Goal: Task Accomplishment & Management: Manage account settings

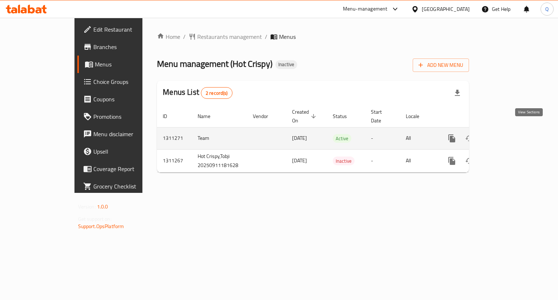
click at [509, 134] on icon "enhanced table" at bounding box center [504, 138] width 9 height 9
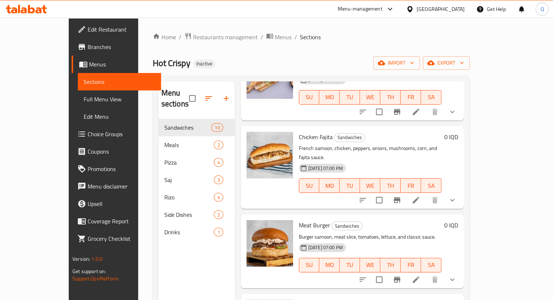
scroll to position [512, 0]
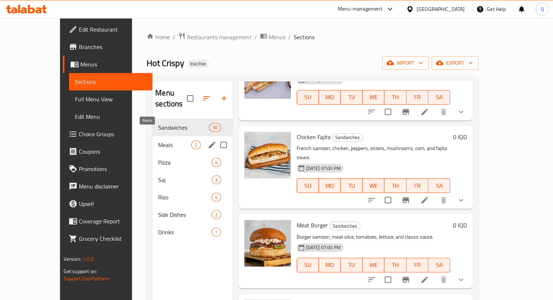
click at [158, 141] on span "Meals" at bounding box center [174, 145] width 33 height 9
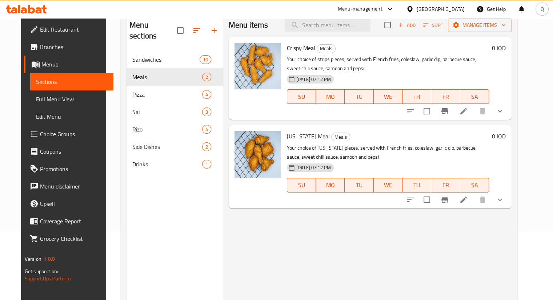
scroll to position [29, 0]
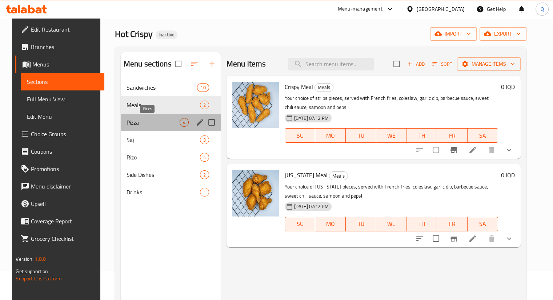
click at [134, 123] on span "Pizza" at bounding box center [152, 122] width 53 height 9
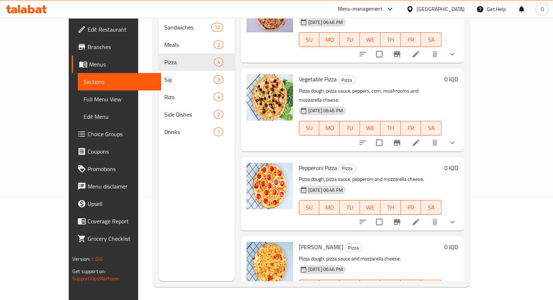
scroll to position [102, 0]
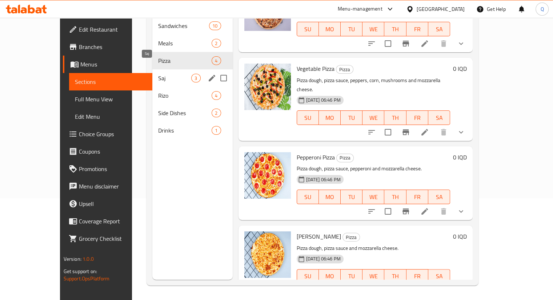
click at [158, 74] on span "Saj" at bounding box center [174, 78] width 33 height 9
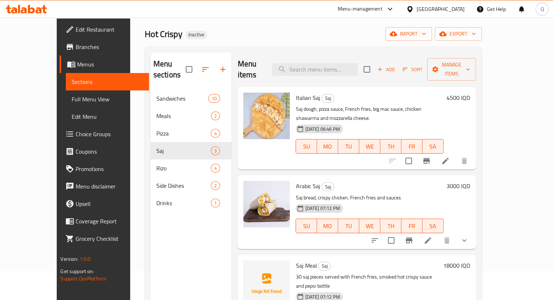
scroll to position [29, 0]
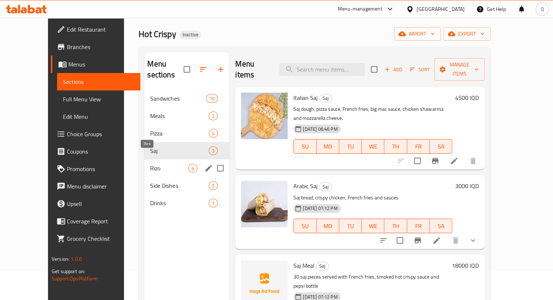
click at [153, 164] on span "Rizo" at bounding box center [169, 168] width 38 height 9
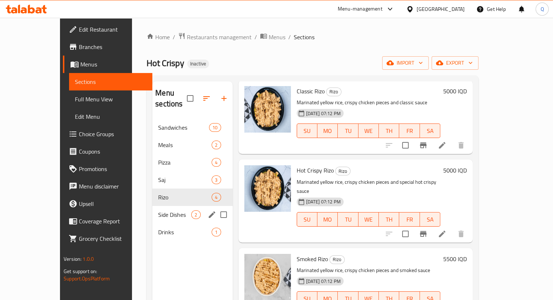
click at [164, 210] on span "Side Dishes" at bounding box center [174, 214] width 33 height 9
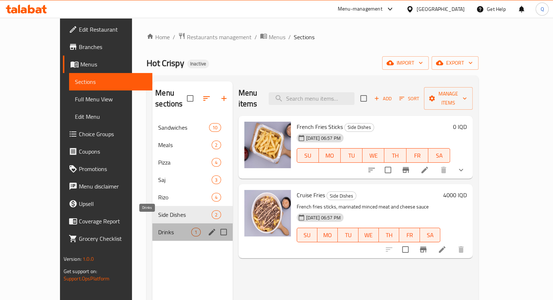
click at [158, 228] on span "Drinks" at bounding box center [174, 232] width 33 height 9
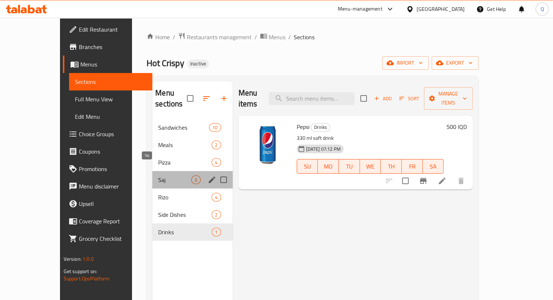
click at [160, 175] on span "Saj" at bounding box center [174, 179] width 33 height 9
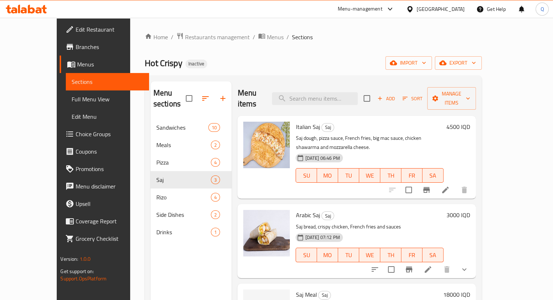
click at [145, 61] on span "Hot Crispy" at bounding box center [164, 63] width 38 height 16
click at [145, 63] on span "Hot Crispy" at bounding box center [164, 63] width 38 height 16
copy span "Hot Crispy"
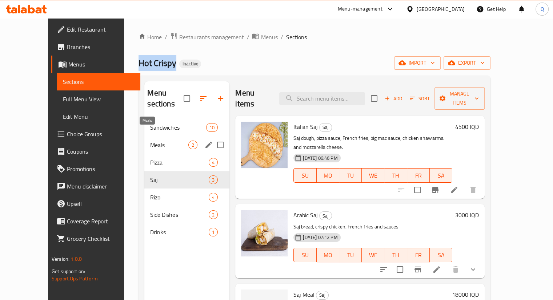
drag, startPoint x: 121, startPoint y: 134, endPoint x: 125, endPoint y: 134, distance: 4.0
click at [150, 141] on span "Meals" at bounding box center [169, 145] width 38 height 9
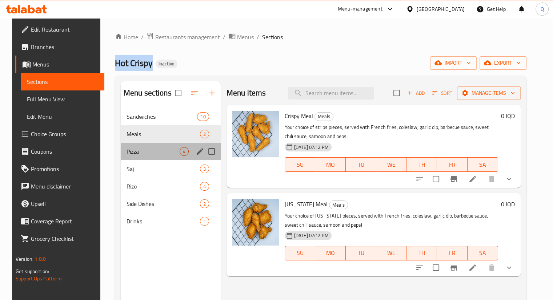
click at [124, 145] on div "Pizza 4" at bounding box center [171, 151] width 100 height 17
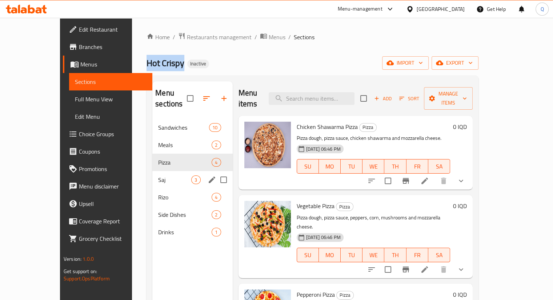
click at [158, 175] on span "Saj" at bounding box center [174, 179] width 33 height 9
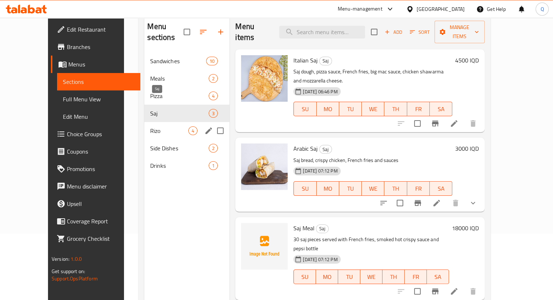
scroll to position [102, 0]
